Goal: Transaction & Acquisition: Book appointment/travel/reservation

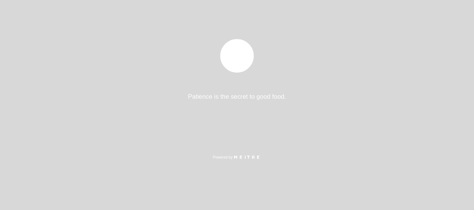
select select "es"
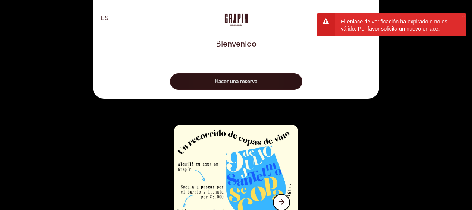
click at [206, 78] on button "Hacer una reserva" at bounding box center [236, 81] width 132 height 16
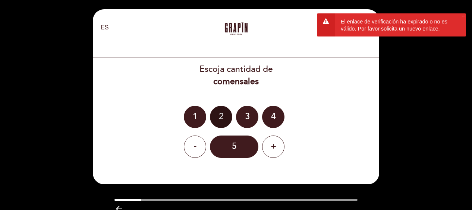
click at [220, 117] on div "2" at bounding box center [221, 117] width 22 height 22
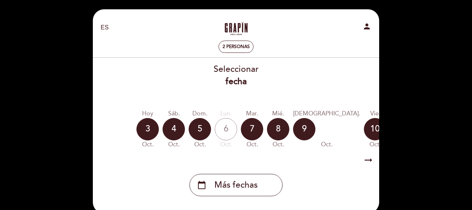
scroll to position [0, 57]
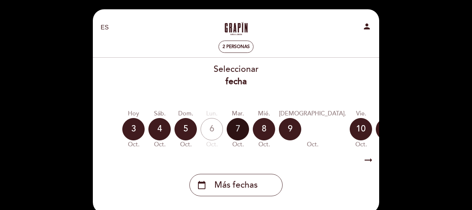
click at [236, 134] on div "7" at bounding box center [238, 129] width 22 height 22
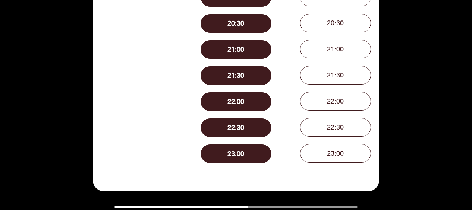
scroll to position [0, 0]
